Goal: Navigation & Orientation: Find specific page/section

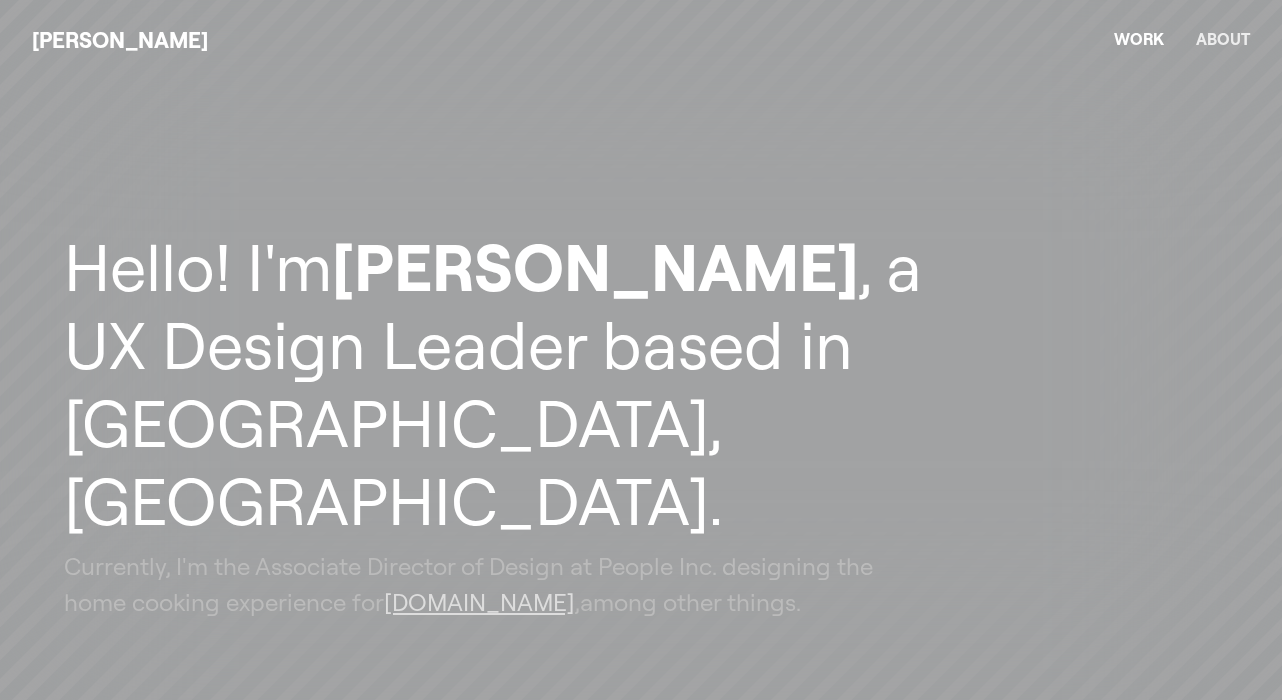
click at [1213, 44] on link "About" at bounding box center [1223, 39] width 54 height 20
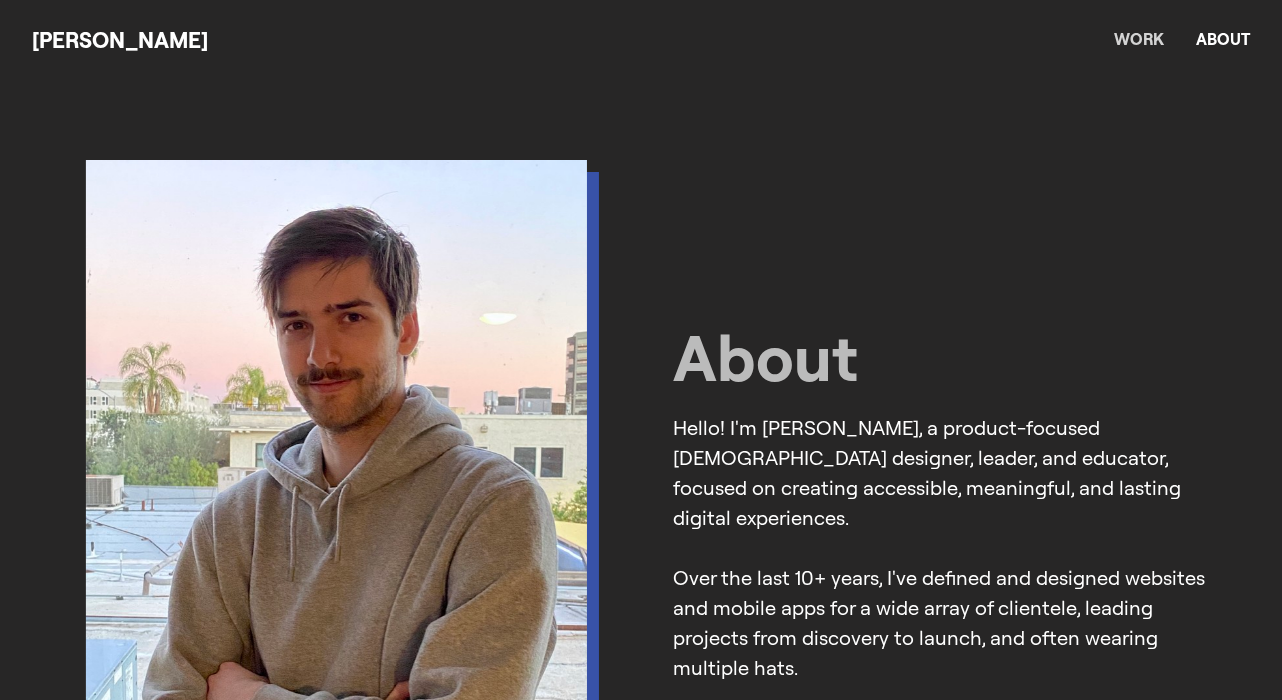
click at [1141, 36] on link "Work" at bounding box center [1139, 39] width 50 height 20
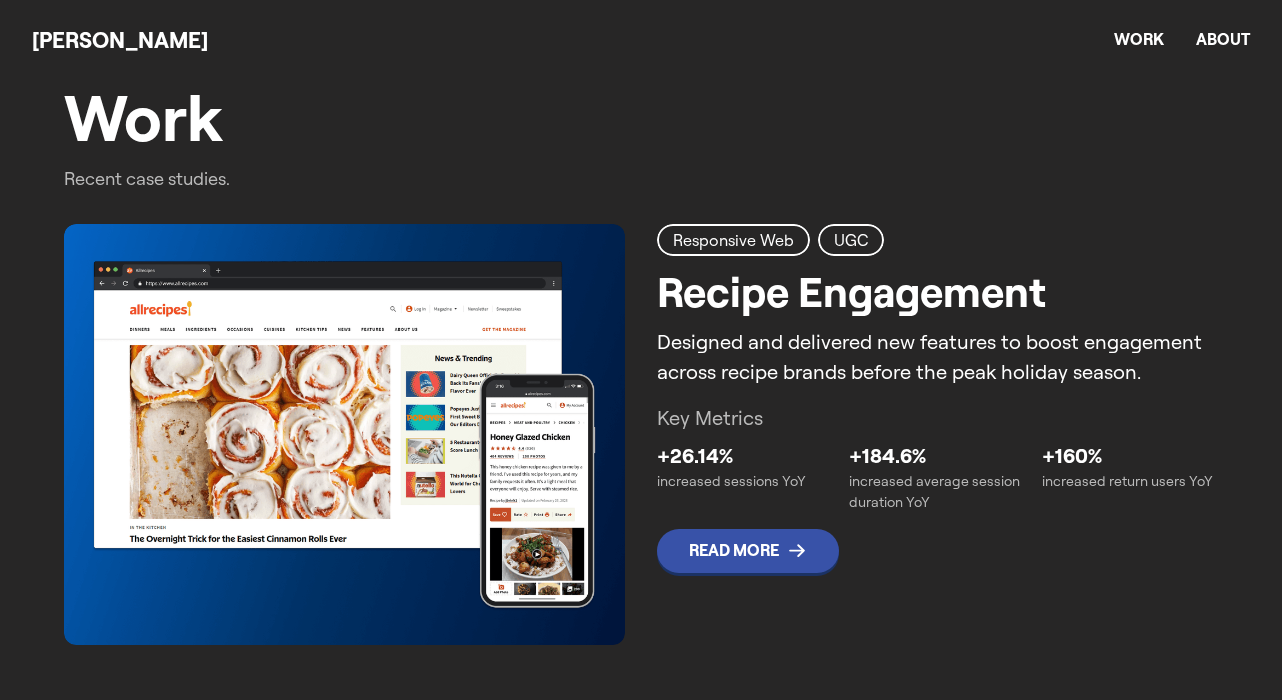
click at [786, 414] on p "Key Metrics" at bounding box center [937, 418] width 561 height 30
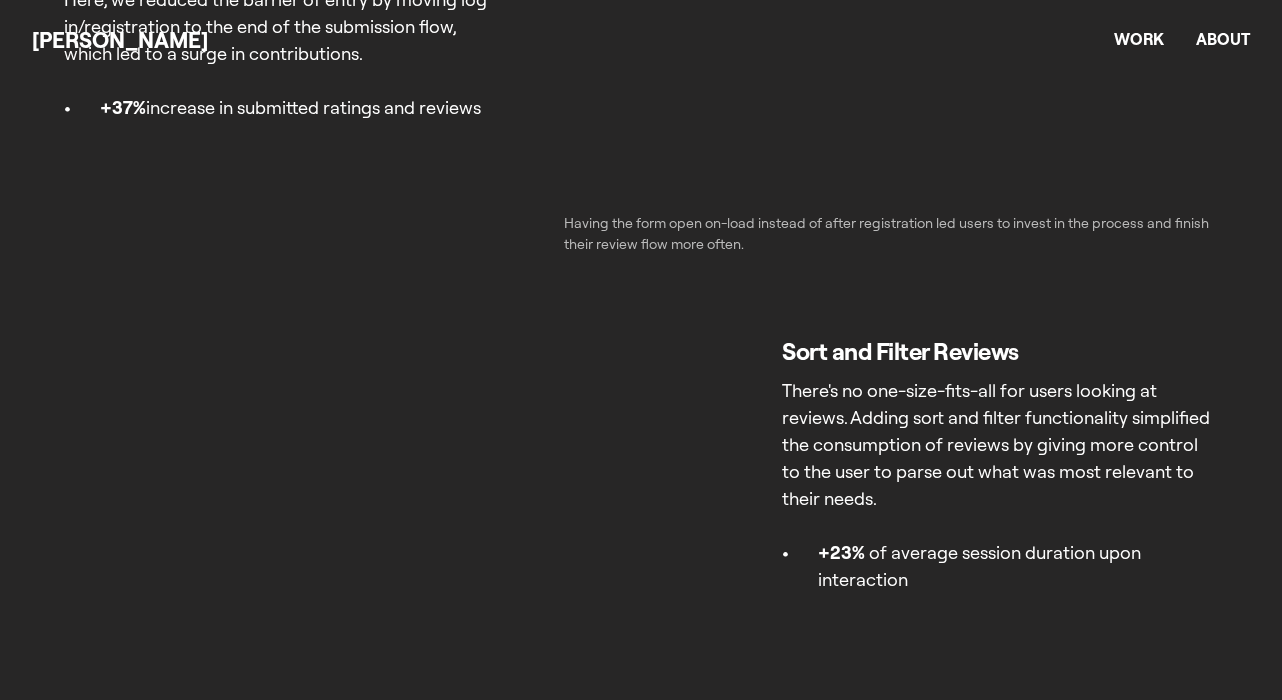
scroll to position [3913, 0]
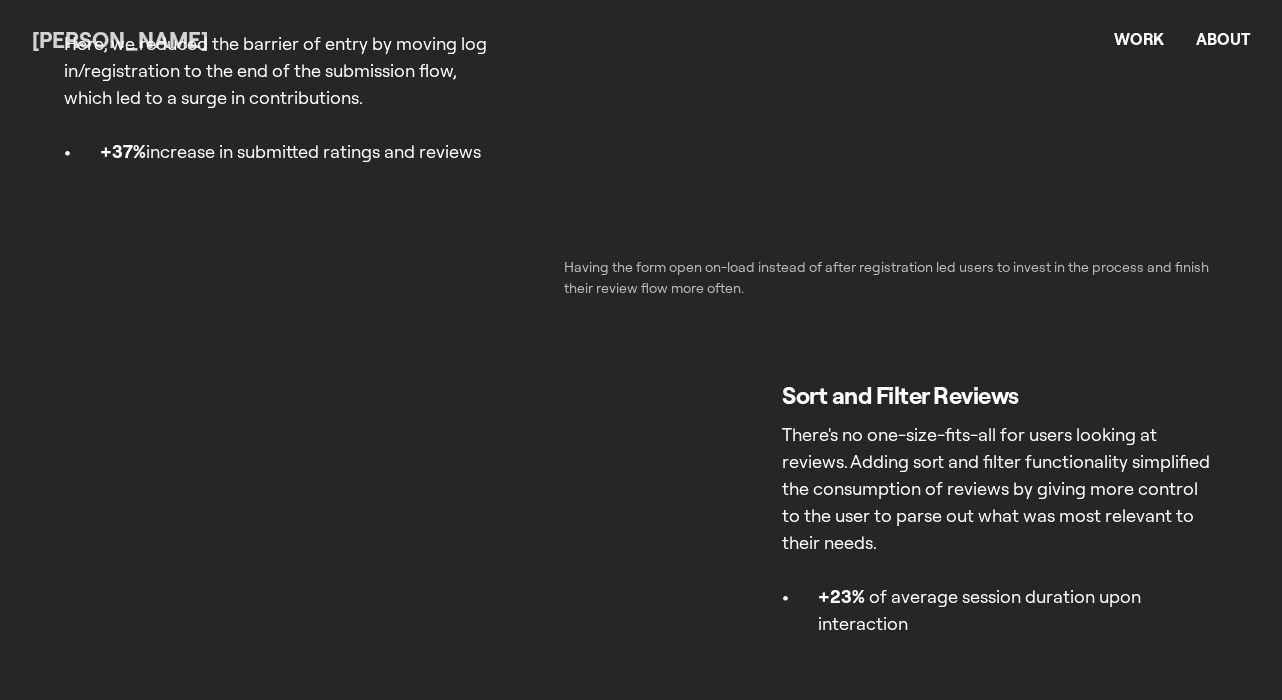
click at [92, 34] on link "[PERSON_NAME]" at bounding box center [120, 40] width 176 height 28
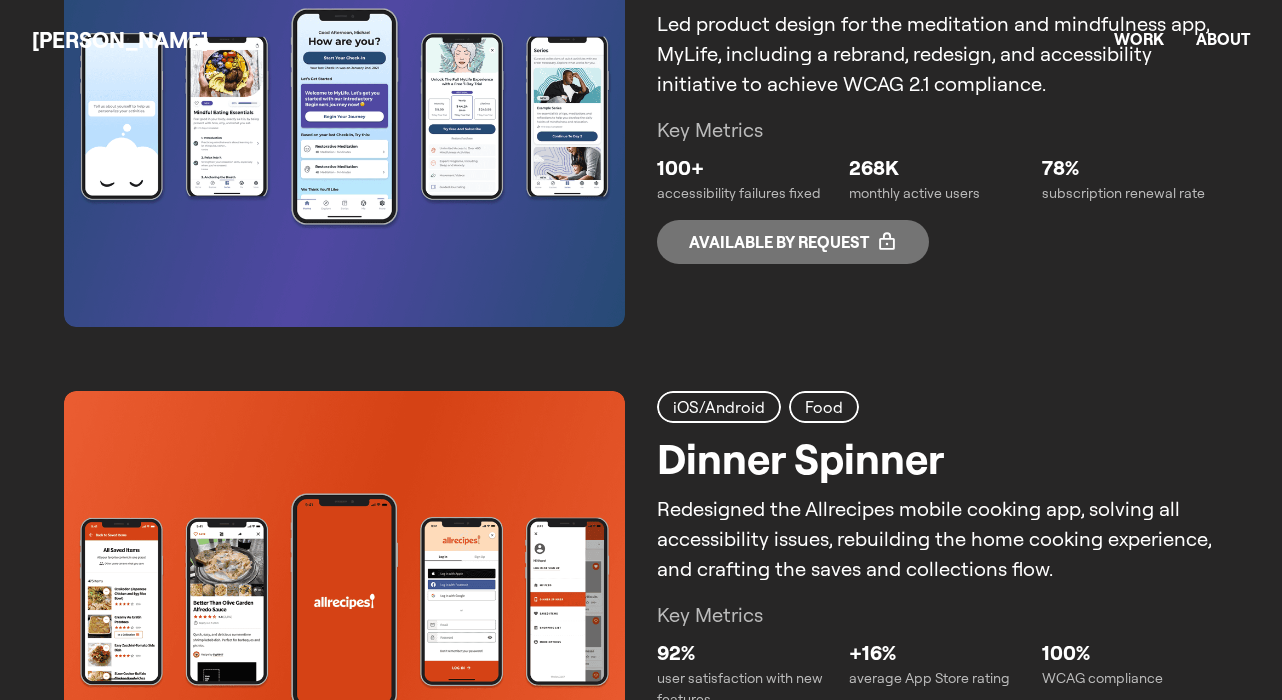
scroll to position [1982, 0]
